Goal: Task Accomplishment & Management: Manage account settings

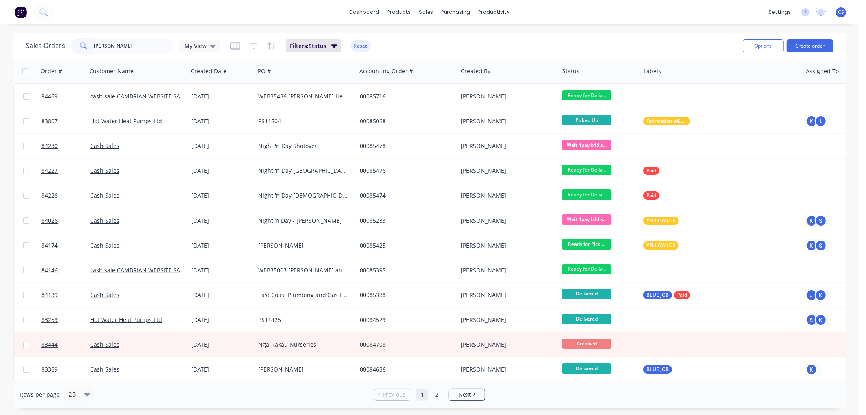
click at [143, 46] on input "[PERSON_NAME]" at bounding box center [133, 46] width 79 height 16
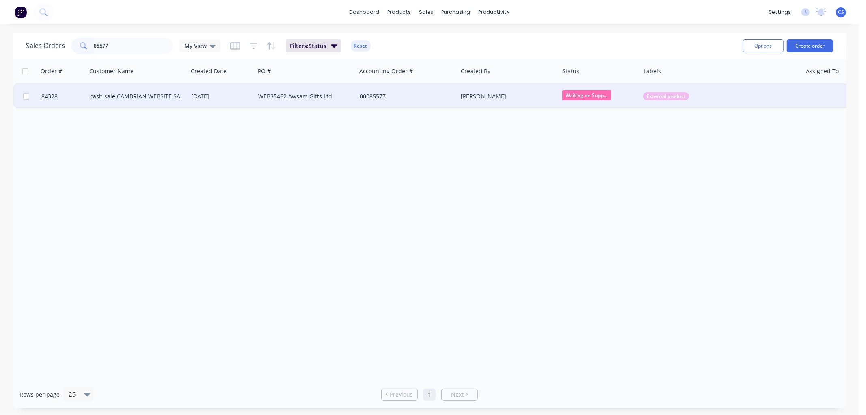
type input "85577"
click at [409, 98] on div "00085577" at bounding box center [405, 96] width 90 height 8
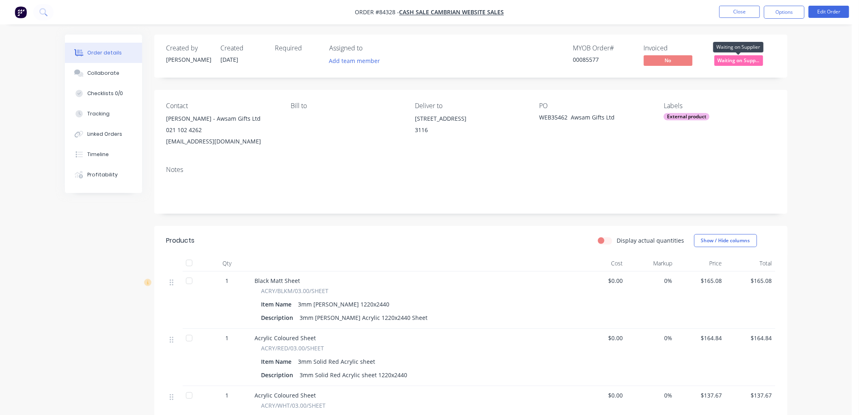
click at [752, 58] on span "Waiting on Supp..." at bounding box center [739, 60] width 49 height 10
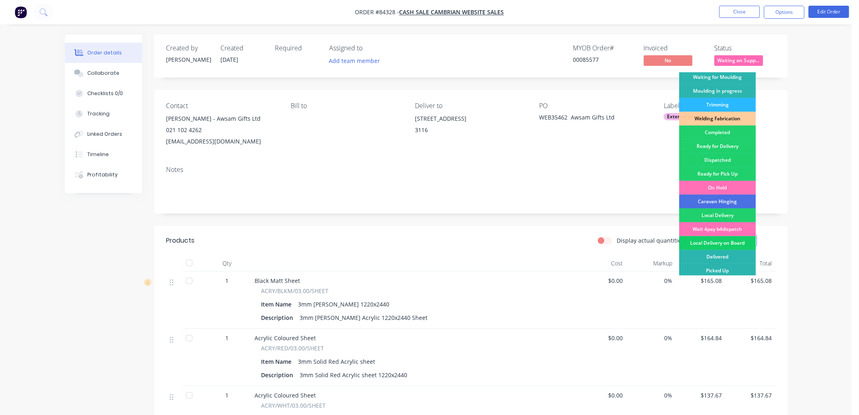
scroll to position [142, 0]
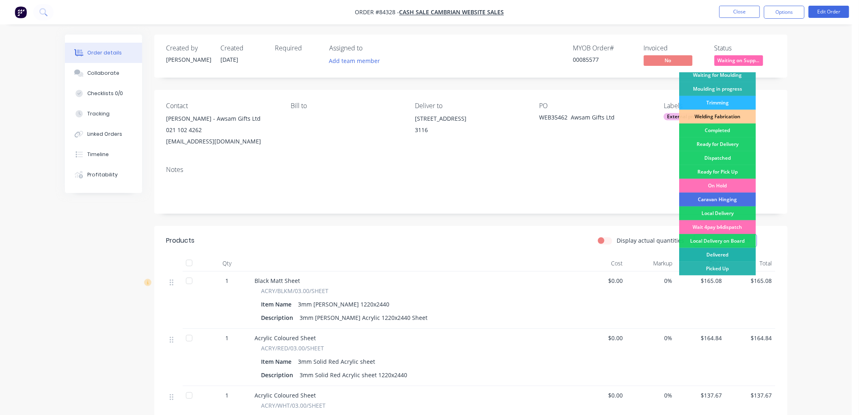
click at [719, 253] on div "Delivered" at bounding box center [717, 255] width 77 height 14
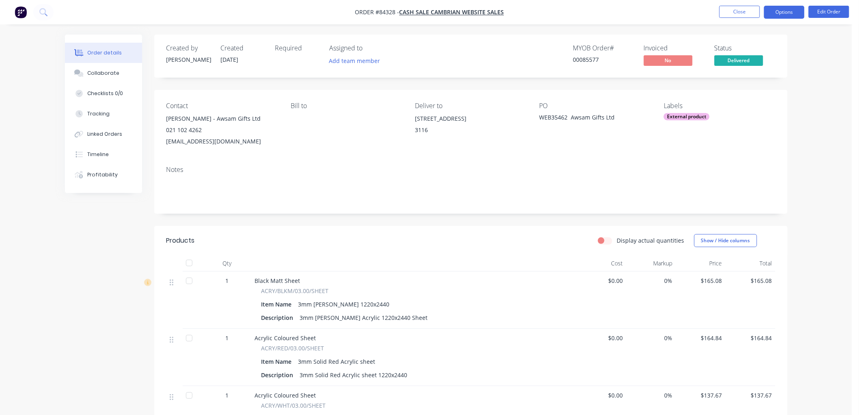
click at [780, 15] on button "Options" at bounding box center [784, 12] width 41 height 13
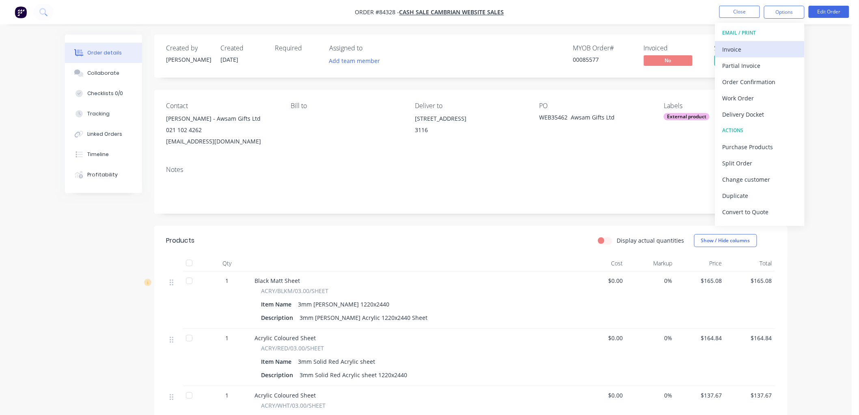
click at [764, 45] on div "Invoice" at bounding box center [760, 49] width 75 height 12
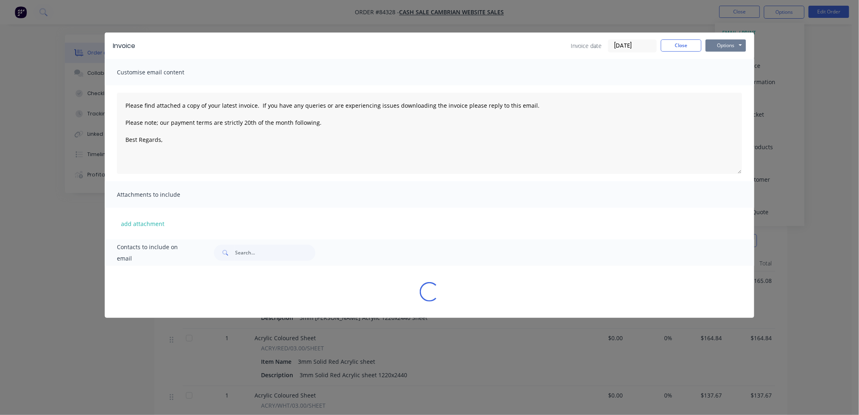
click at [734, 43] on button "Options" at bounding box center [726, 45] width 41 height 12
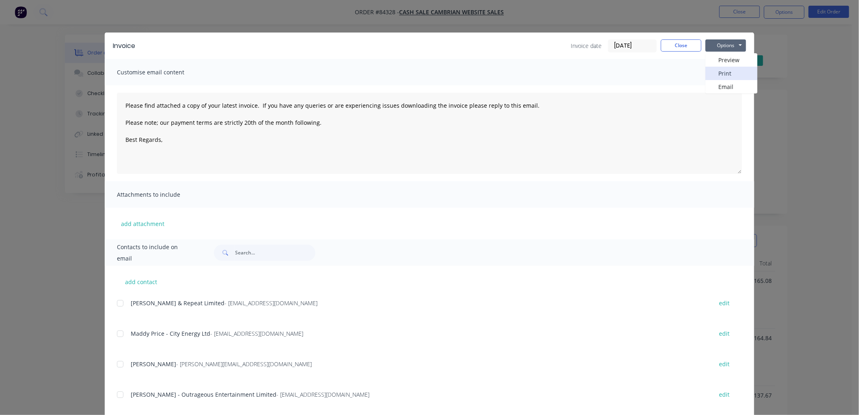
click at [719, 74] on button "Print" at bounding box center [732, 73] width 52 height 13
type textarea "Please find attached a copy of your latest invoice. If you have any queries or …"
click at [670, 43] on button "Close" at bounding box center [681, 45] width 41 height 12
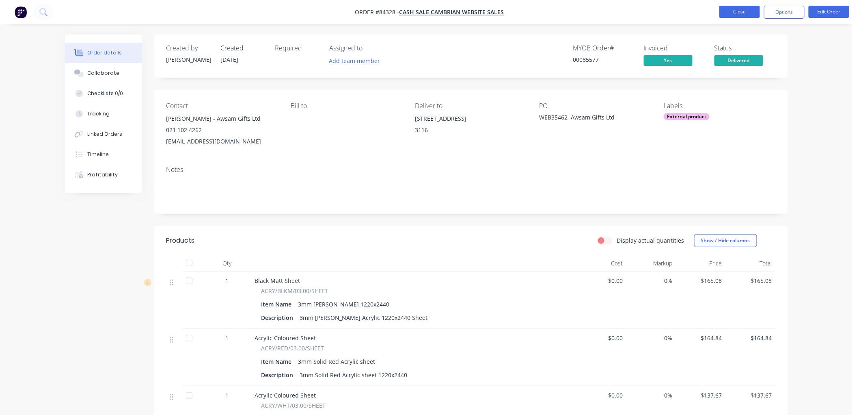
click at [738, 10] on button "Close" at bounding box center [739, 12] width 41 height 12
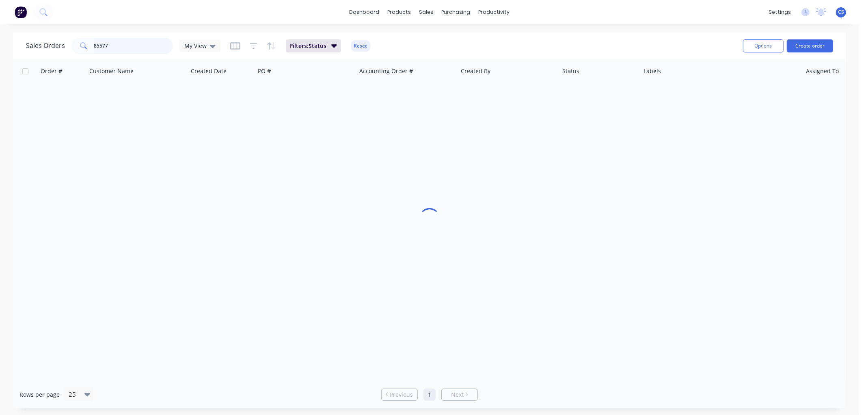
click at [157, 41] on input "85577" at bounding box center [133, 46] width 79 height 16
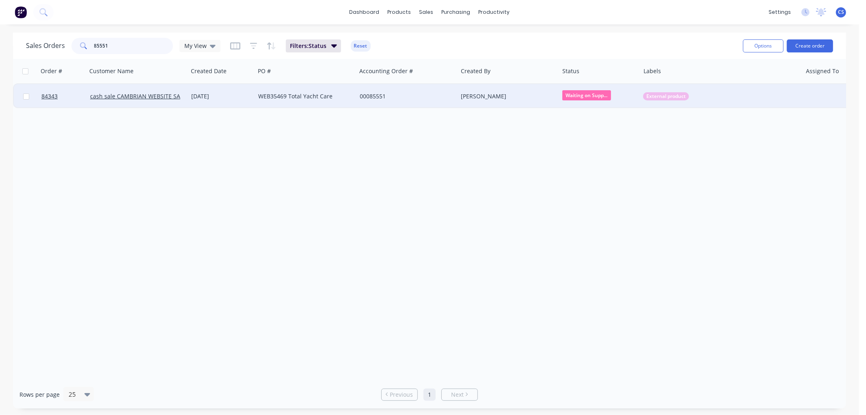
type input "85551"
click at [355, 94] on div "WEB35469 Total Yacht Care" at bounding box center [306, 96] width 102 height 24
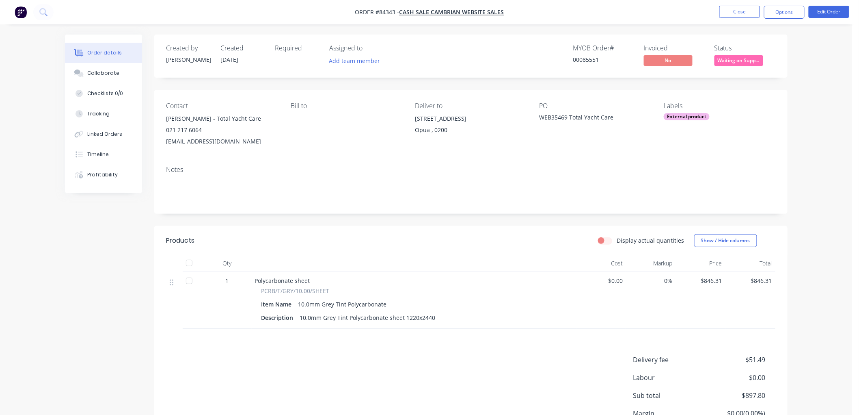
click at [737, 63] on span "Waiting on Supp..." at bounding box center [739, 60] width 49 height 10
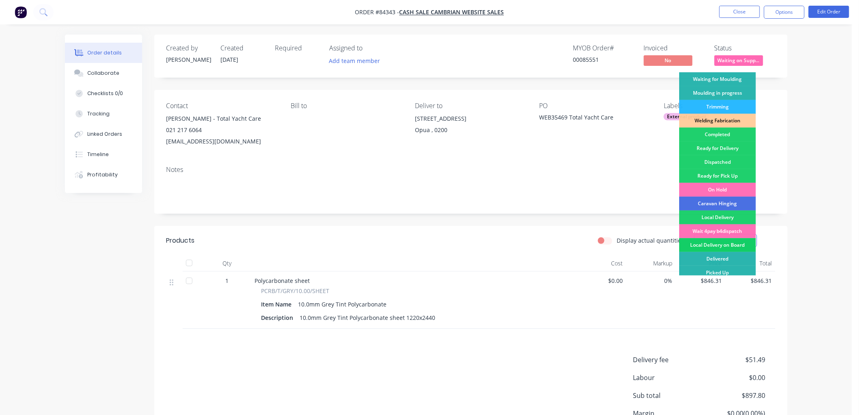
scroll to position [142, 0]
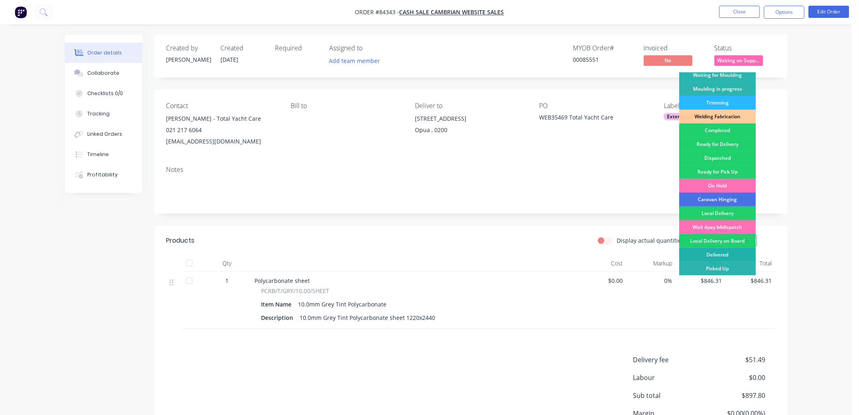
click at [724, 254] on div "Delivered" at bounding box center [717, 255] width 77 height 14
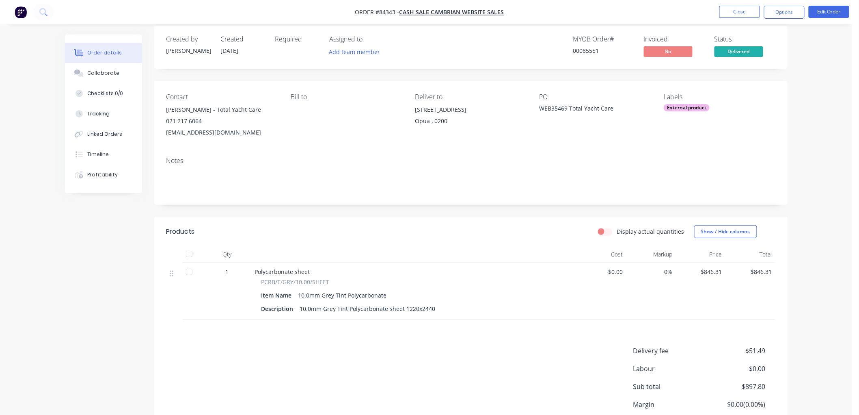
scroll to position [0, 0]
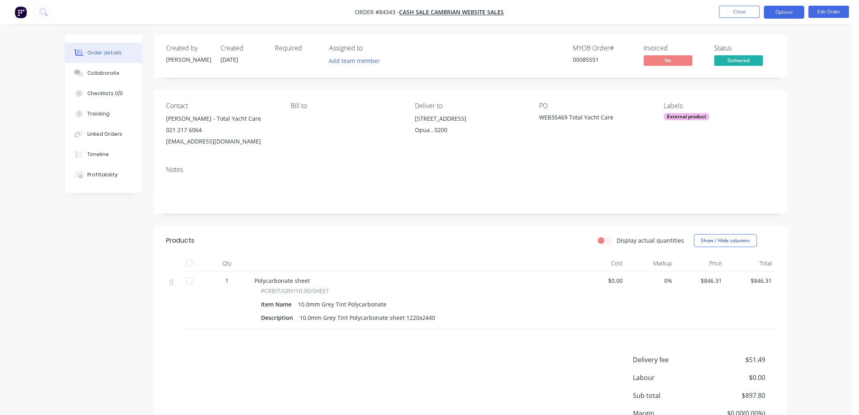
click at [781, 13] on button "Options" at bounding box center [784, 12] width 41 height 13
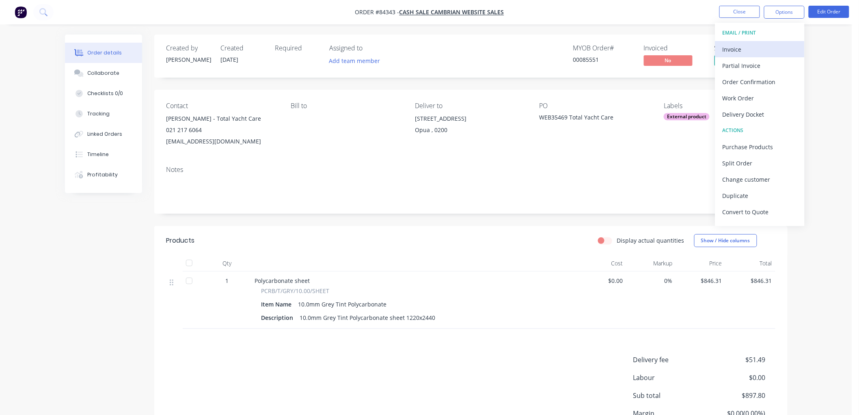
click at [749, 47] on div "Invoice" at bounding box center [760, 49] width 75 height 12
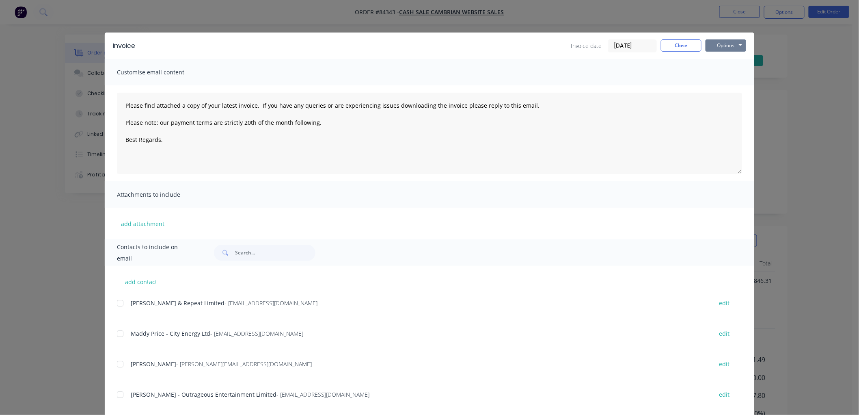
click at [728, 48] on button "Options" at bounding box center [726, 45] width 41 height 12
click at [725, 71] on button "Print" at bounding box center [732, 73] width 52 height 13
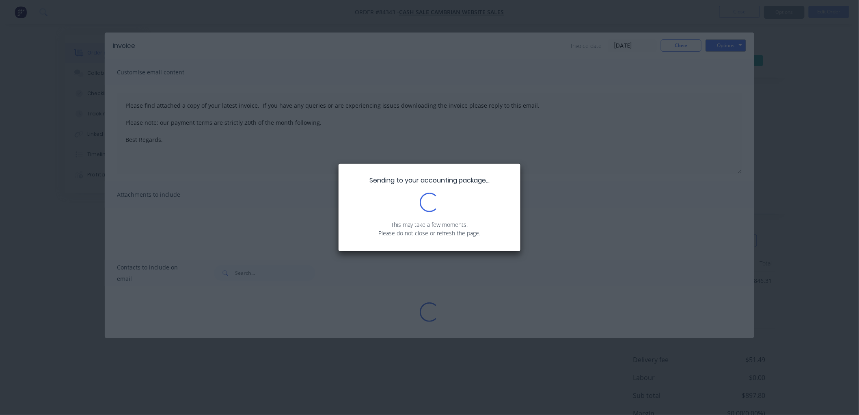
type textarea "Please find attached a copy of your latest invoice. If you have any queries or …"
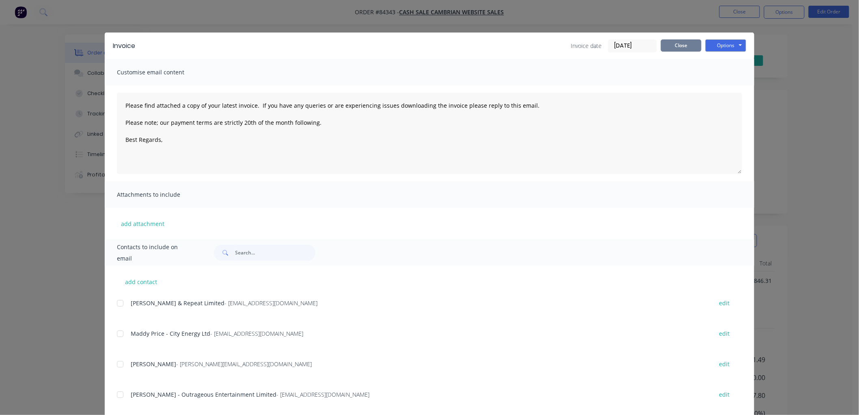
click at [681, 46] on button "Close" at bounding box center [681, 45] width 41 height 12
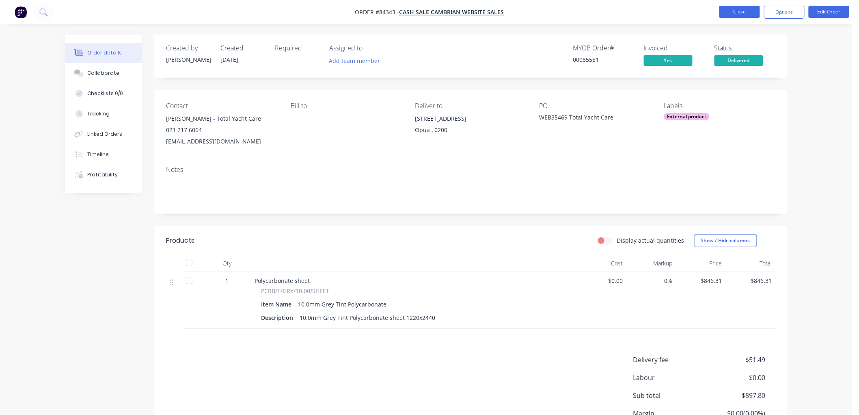
click at [737, 13] on button "Close" at bounding box center [739, 12] width 41 height 12
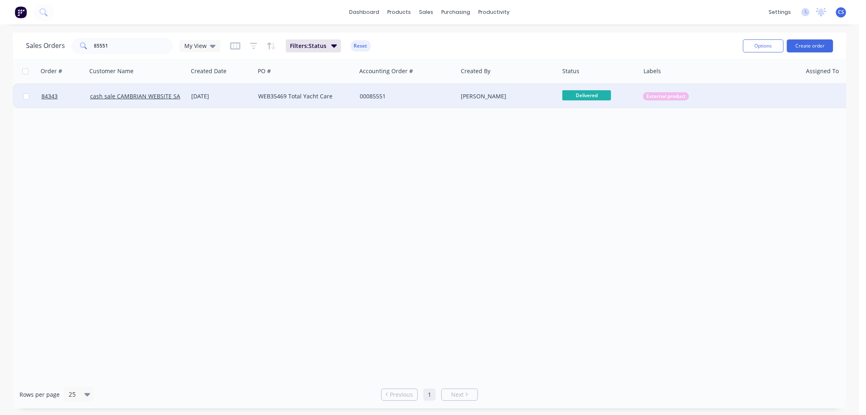
click at [243, 102] on div "[DATE]" at bounding box center [221, 96] width 67 height 24
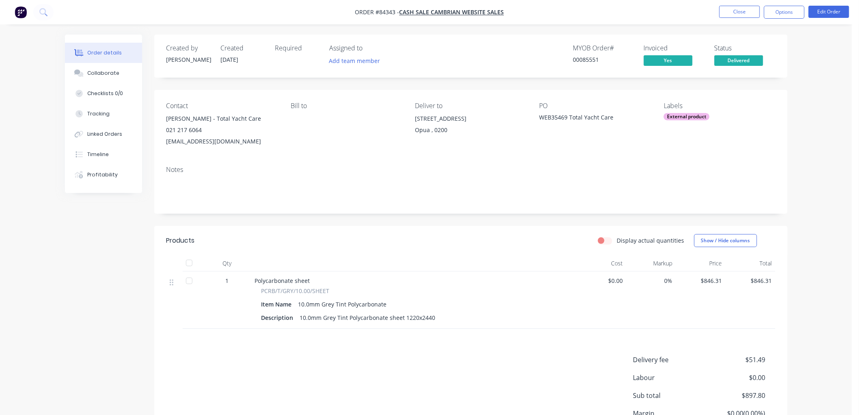
click at [786, 11] on button "Options" at bounding box center [784, 12] width 41 height 13
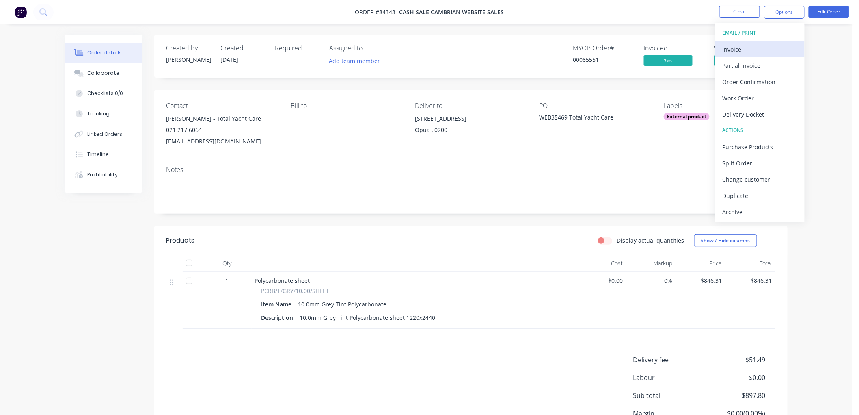
click at [740, 52] on div "Invoice" at bounding box center [760, 49] width 75 height 12
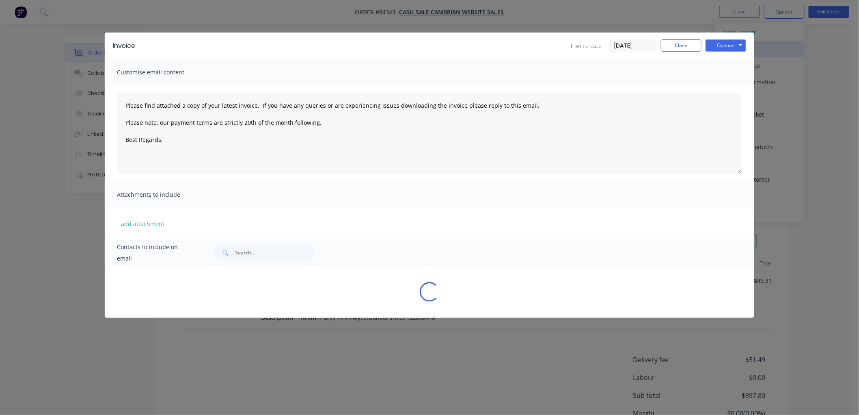
type textarea "Please find attached a copy of your latest invoice. If you have any queries or …"
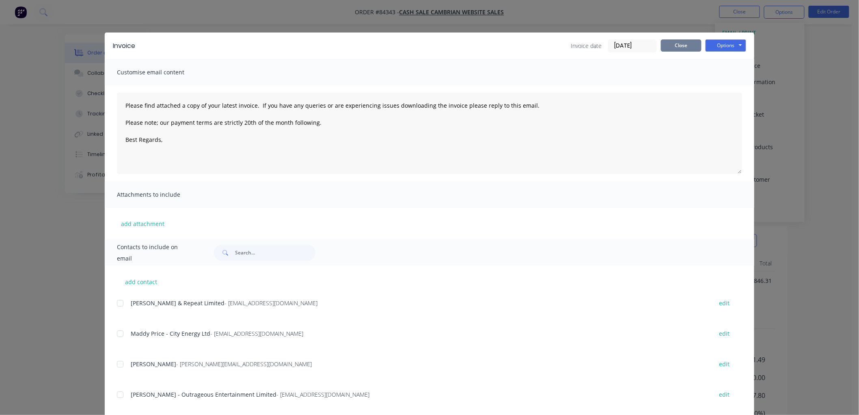
click at [678, 49] on button "Close" at bounding box center [681, 45] width 41 height 12
